Goal: Information Seeking & Learning: Learn about a topic

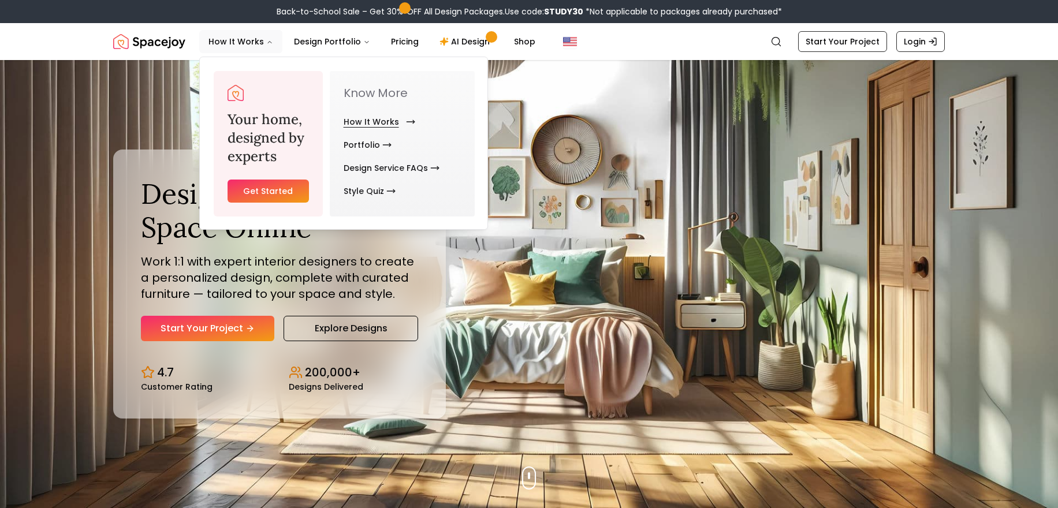
click at [388, 119] on link "How It Works" at bounding box center [377, 121] width 67 height 23
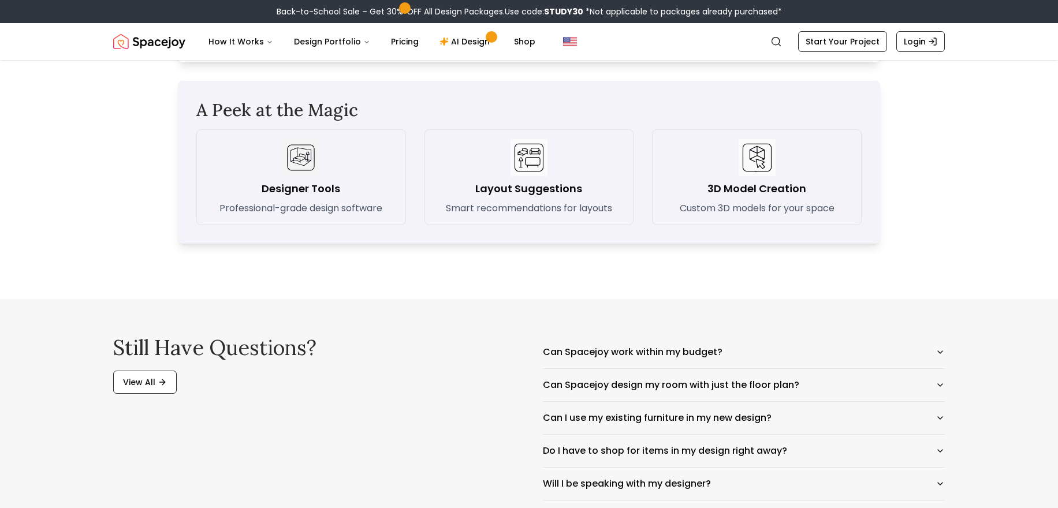
scroll to position [1649, 0]
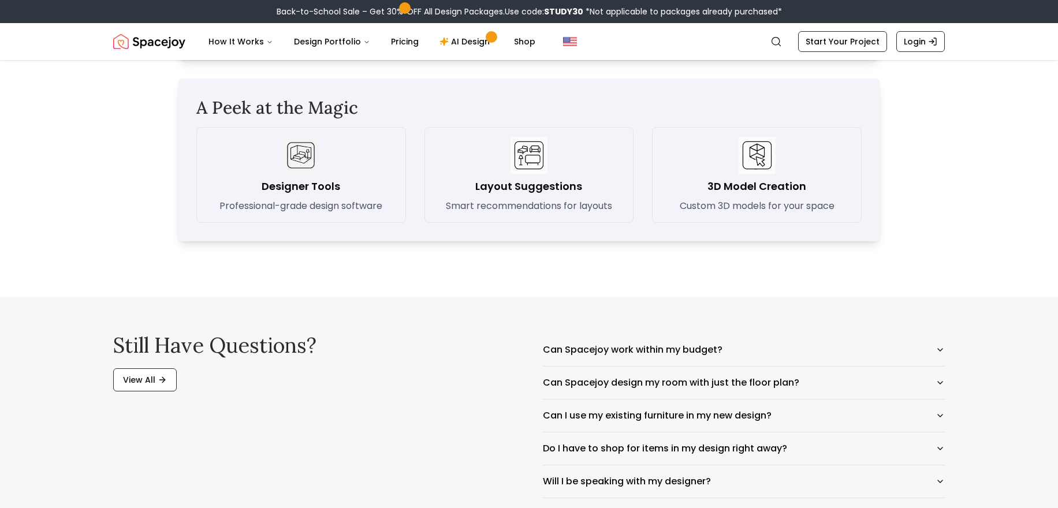
click at [376, 170] on div "Designer Tools Professional-grade design software" at bounding box center [301, 175] width 190 height 76
click at [514, 181] on h3 "Layout Suggestions" at bounding box center [528, 186] width 107 height 16
click at [703, 191] on div "3D Model Creation Custom 3D models for your space" at bounding box center [757, 175] width 190 height 76
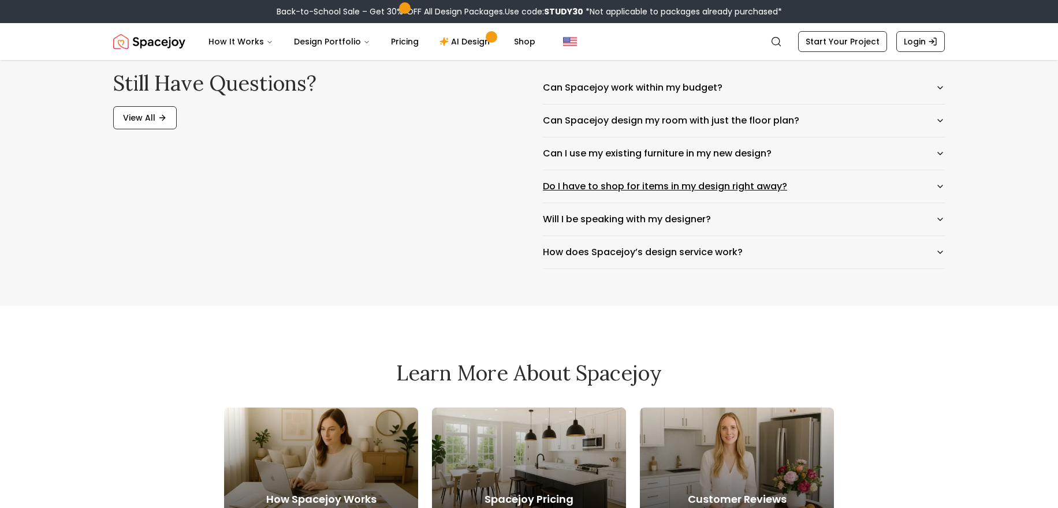
scroll to position [1871, 0]
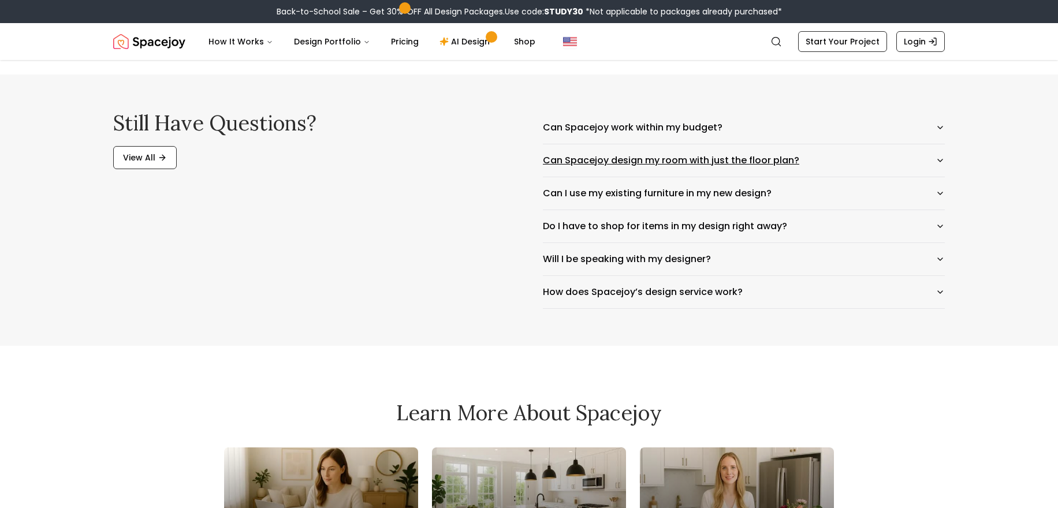
click at [941, 159] on icon "button" at bounding box center [939, 160] width 9 height 9
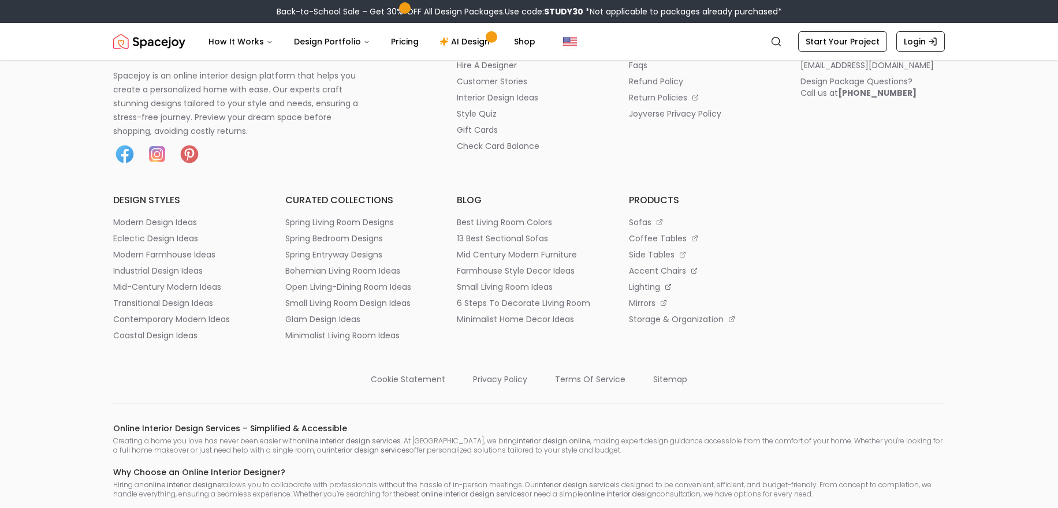
scroll to position [3552, 0]
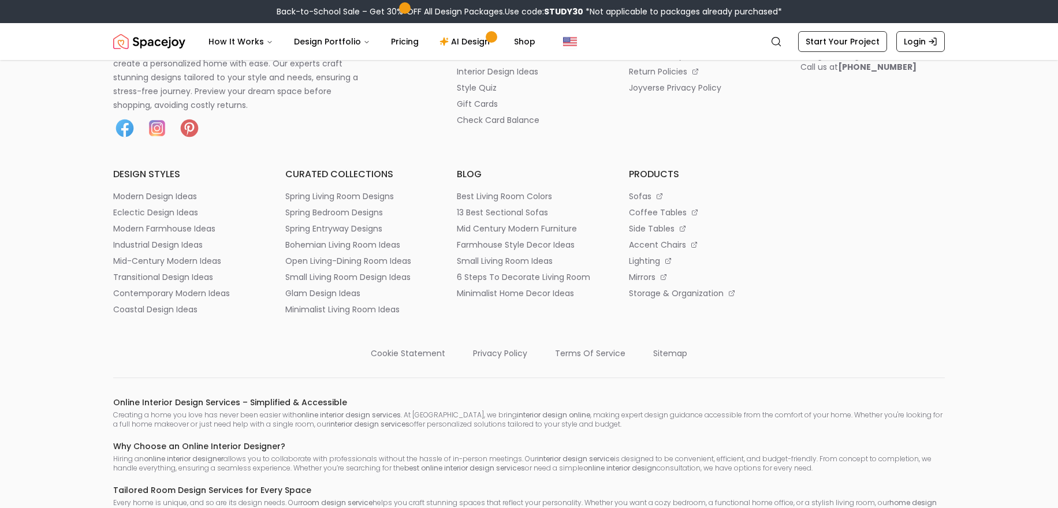
click at [640, 45] on p "faqs" at bounding box center [638, 39] width 18 height 12
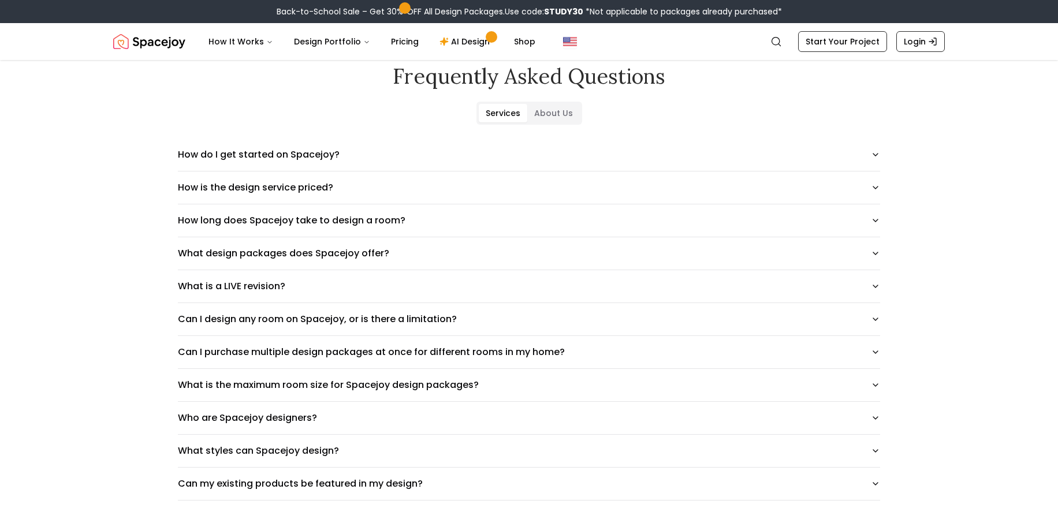
scroll to position [91, 0]
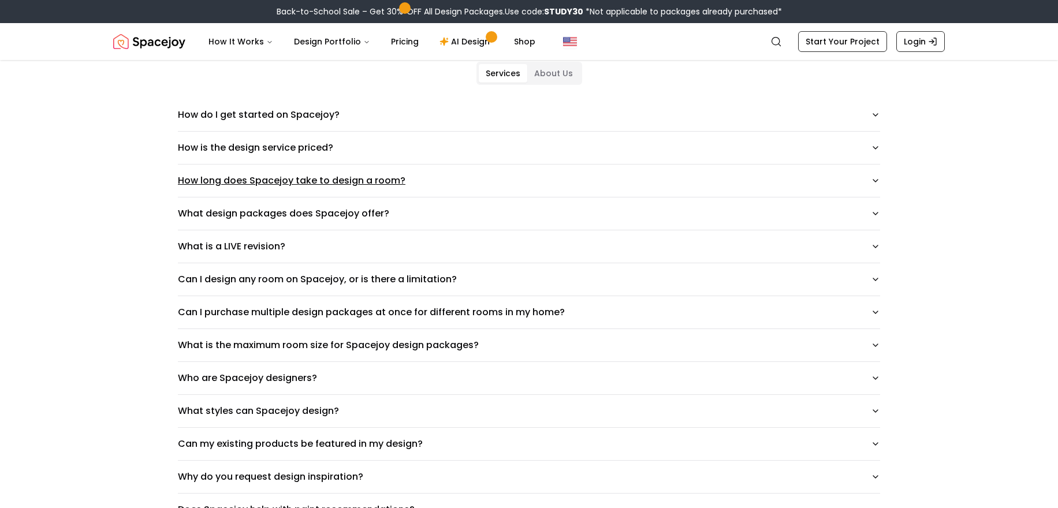
click at [875, 181] on icon "button" at bounding box center [875, 180] width 9 height 9
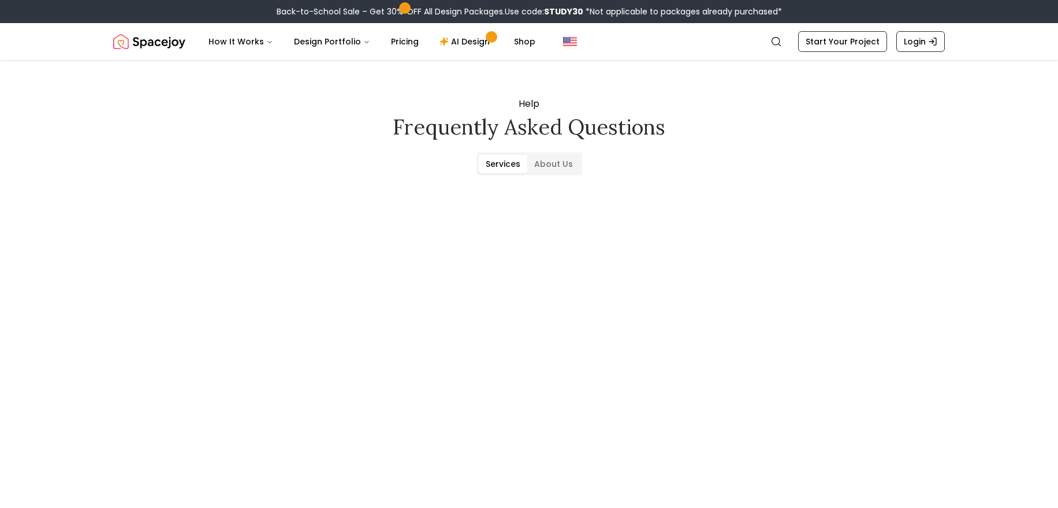
scroll to position [91, 0]
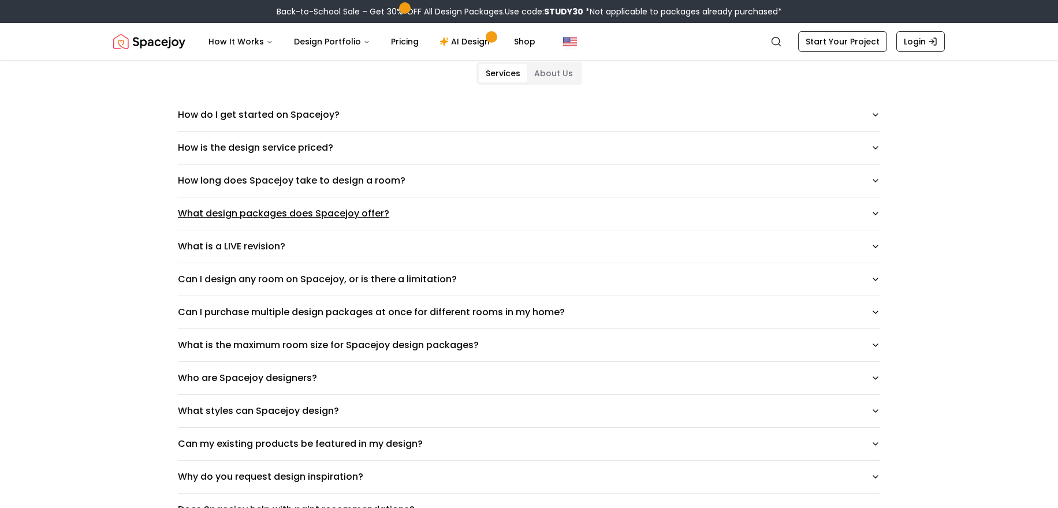
click at [872, 214] on icon "button" at bounding box center [875, 213] width 9 height 9
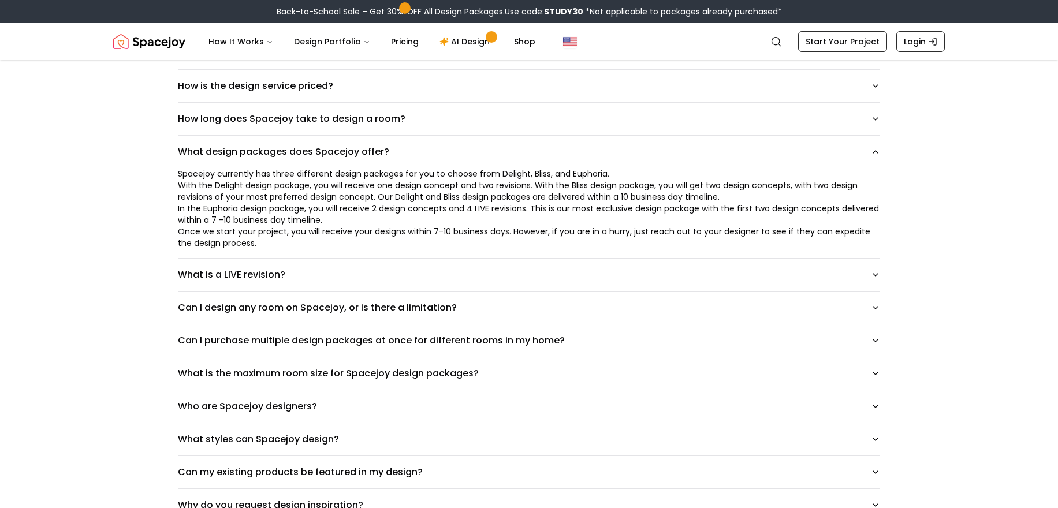
scroll to position [61, 0]
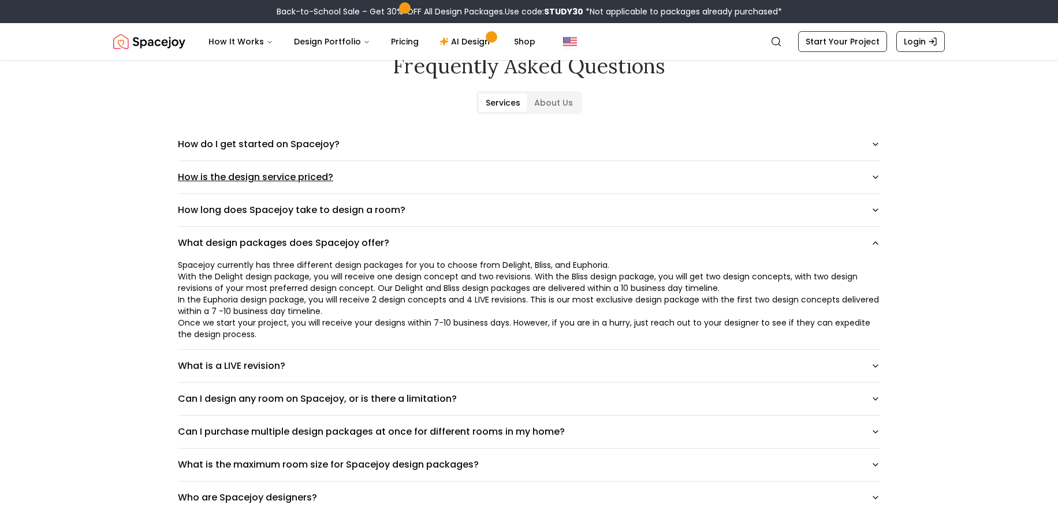
click at [870, 177] on button "How is the design service priced?" at bounding box center [529, 177] width 702 height 32
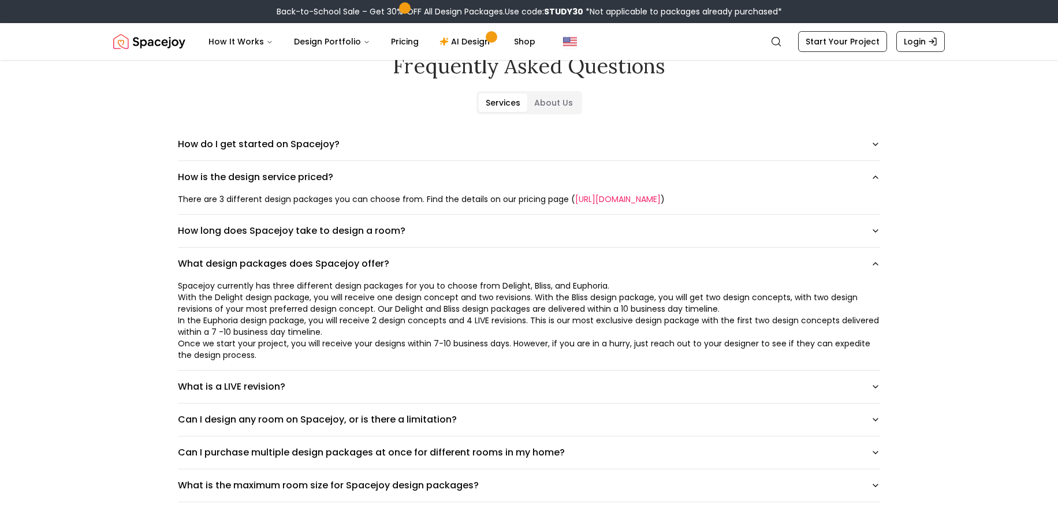
click at [635, 199] on link "https://www.spacejoy.com/pricing" at bounding box center [617, 199] width 85 height 12
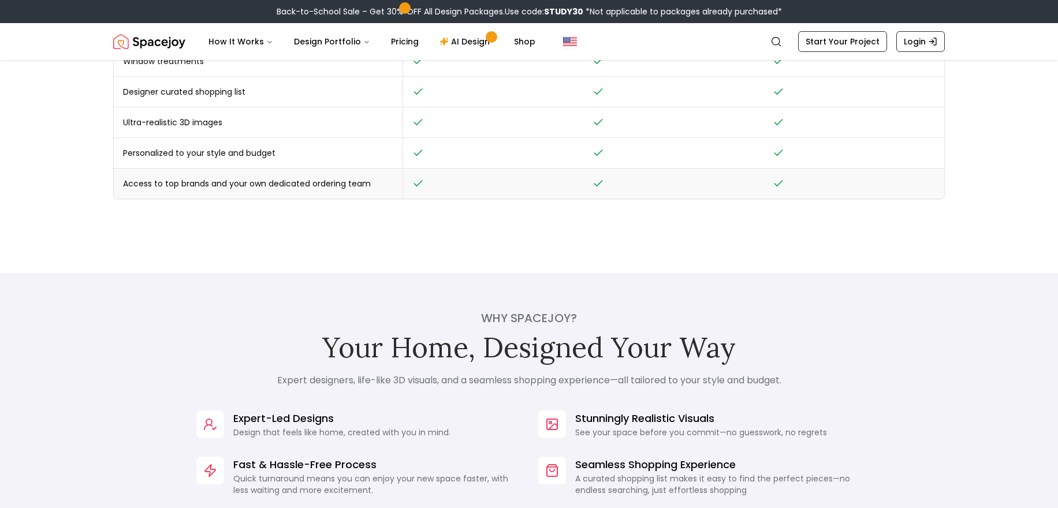
scroll to position [512, 0]
